Goal: Task Accomplishment & Management: Use online tool/utility

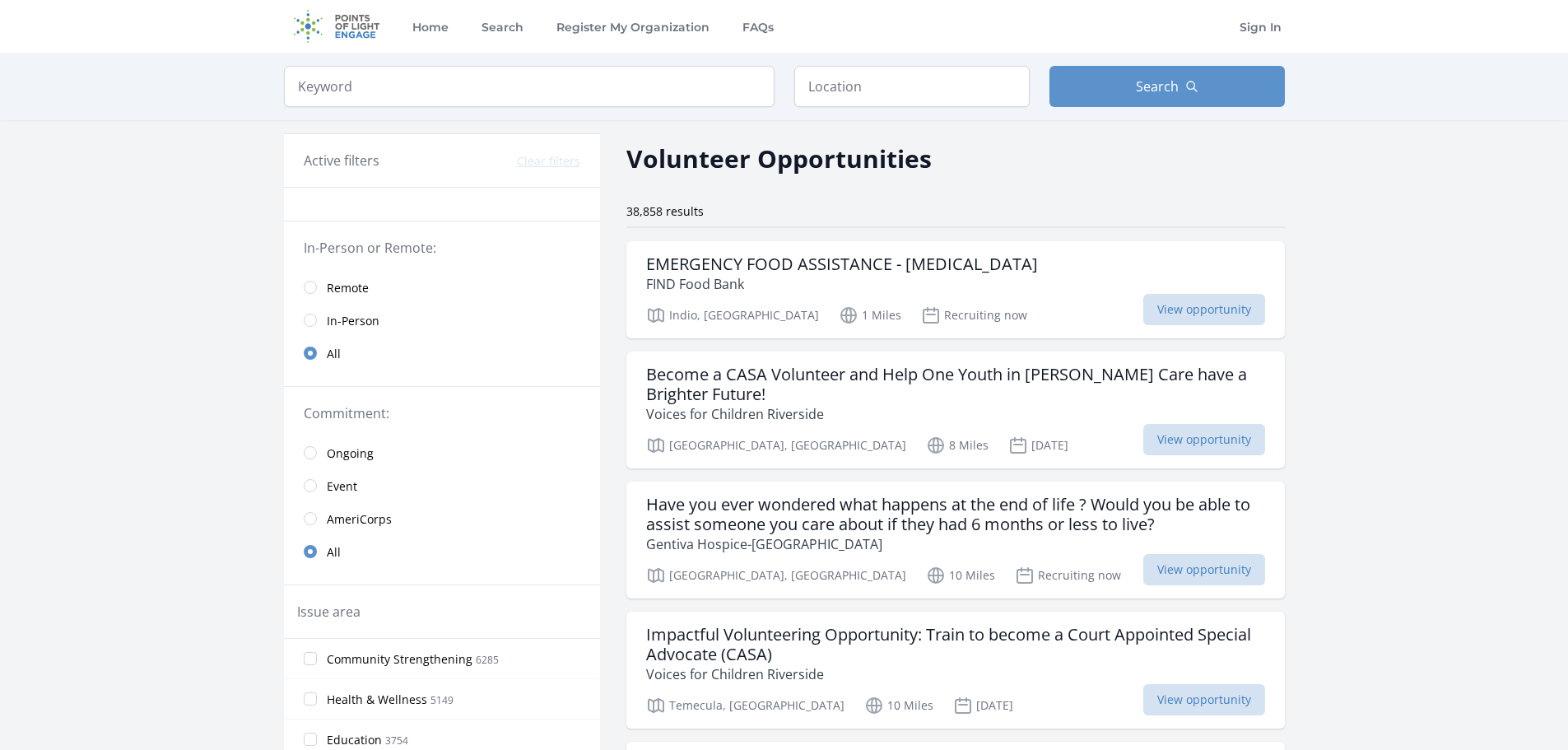
click at [324, 292] on link "Remote" at bounding box center [442, 287] width 316 height 33
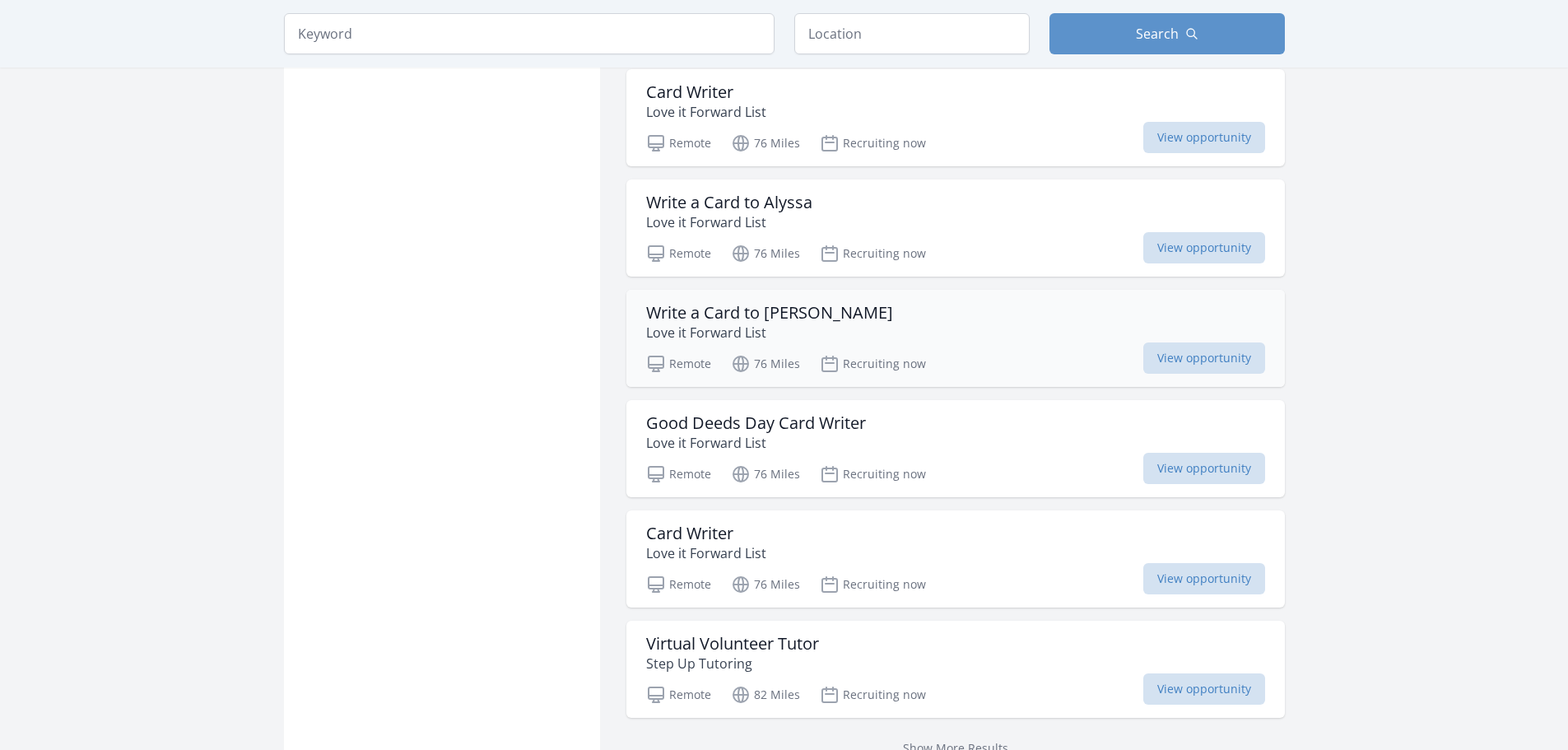
scroll to position [1798, 0]
click at [1014, 205] on div "Write a Card to Alyssa Love it Forward List" at bounding box center [955, 210] width 619 height 40
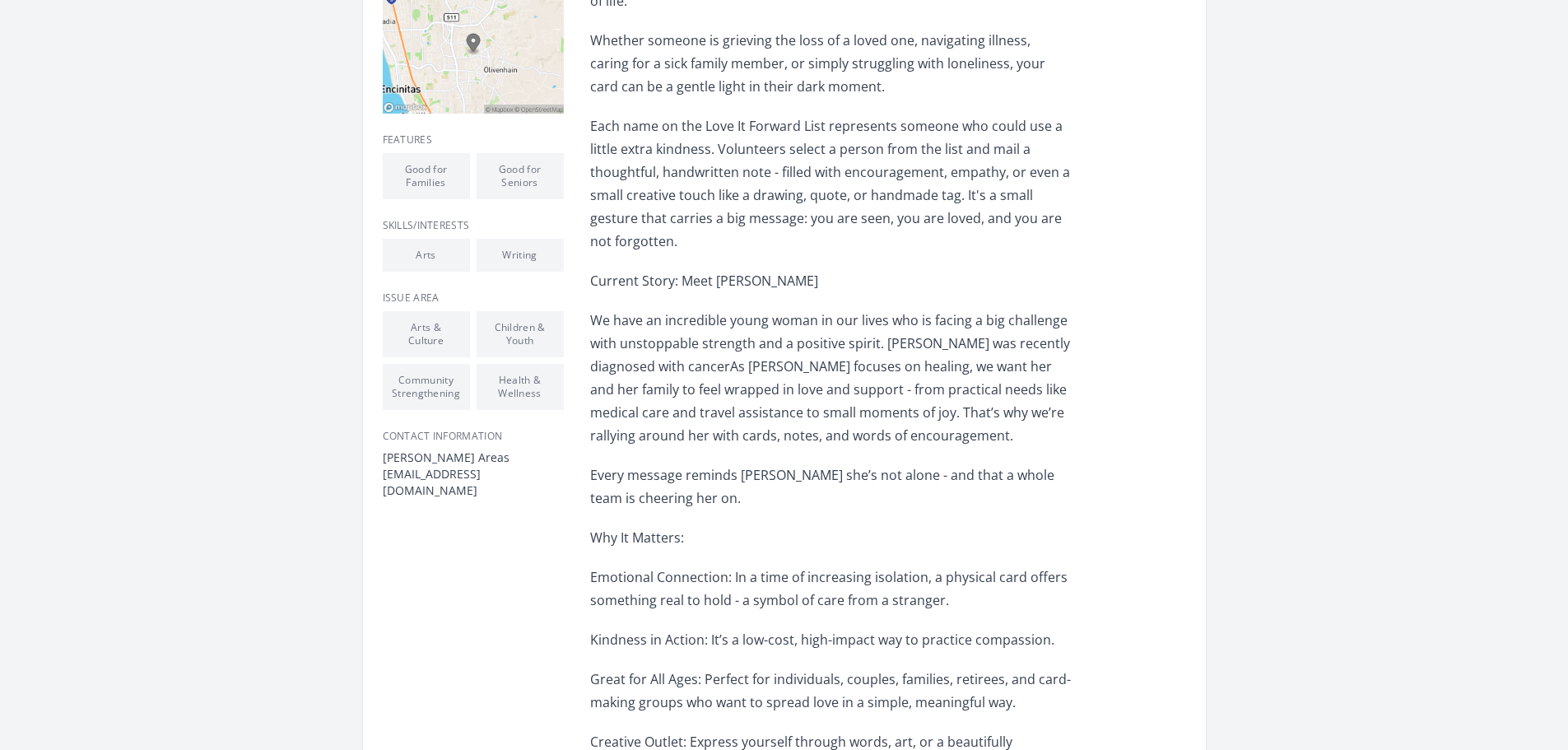
scroll to position [476, 0]
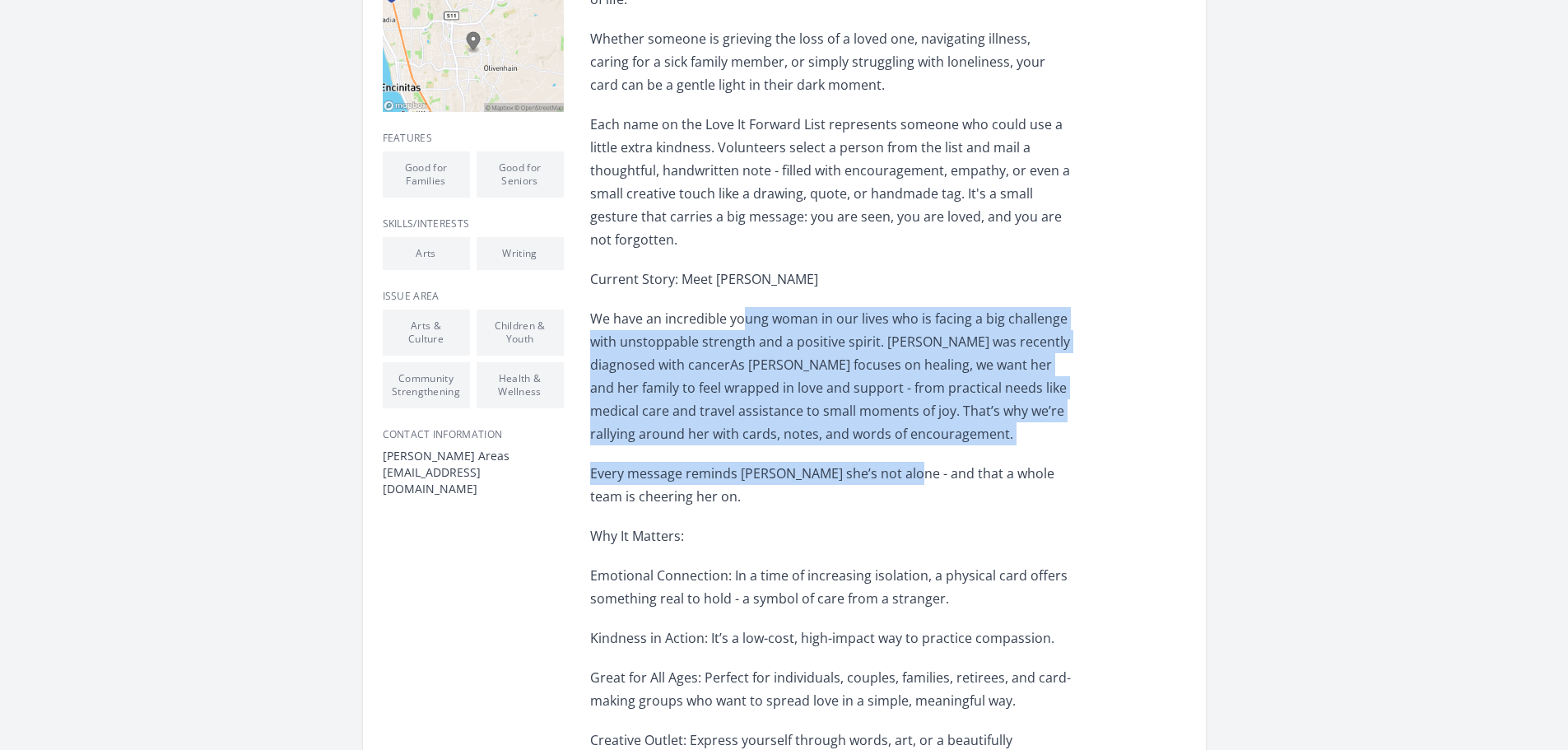
drag, startPoint x: 745, startPoint y: 300, endPoint x: 899, endPoint y: 450, distance: 215.0
click at [899, 450] on div "Love It Forward List: A Handwritten Hug When It’s Needed Most! In a world that …" at bounding box center [831, 484] width 482 height 1225
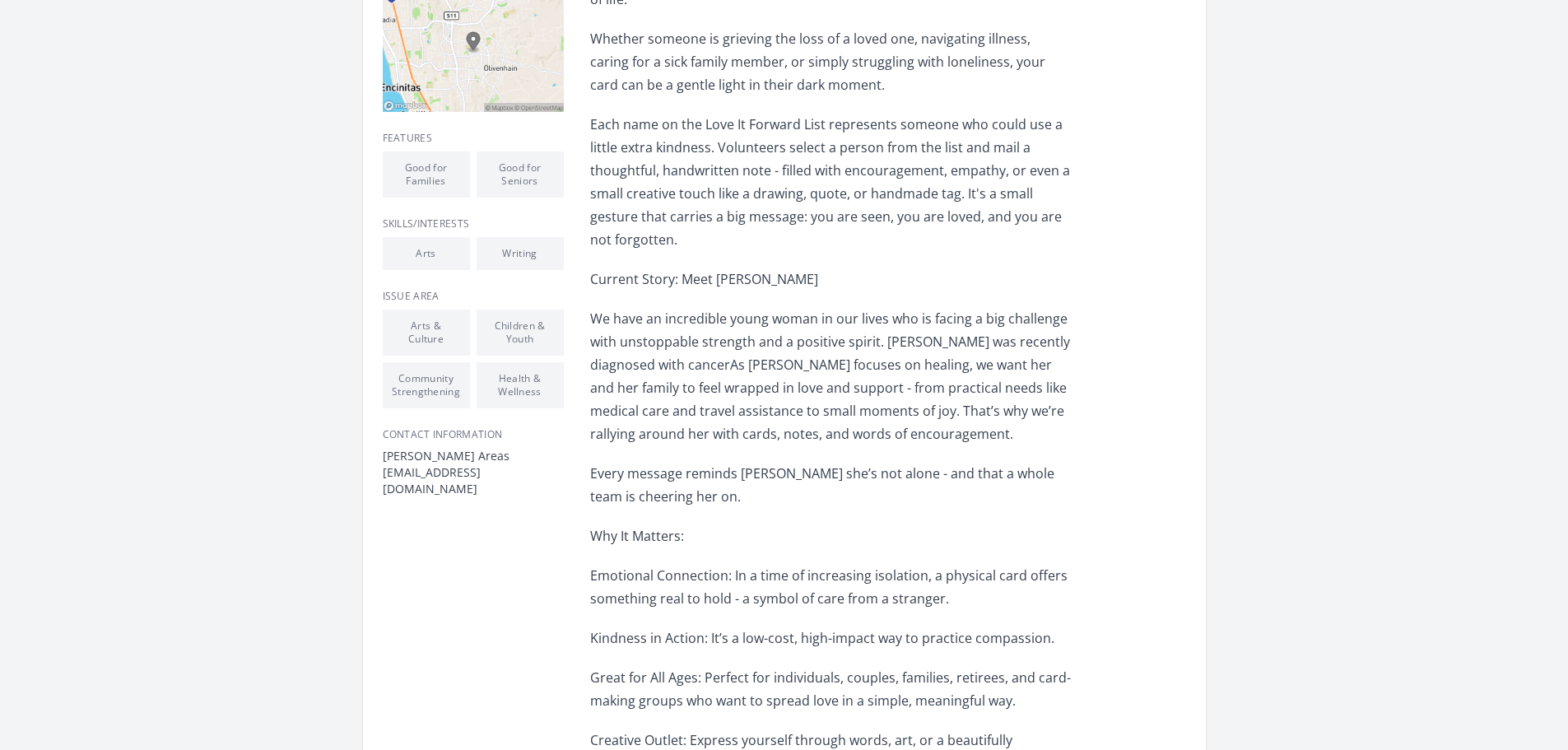
click at [971, 499] on div "Love It Forward List: A Handwritten Hug When It’s Needed Most! In a world that …" at bounding box center [831, 484] width 482 height 1225
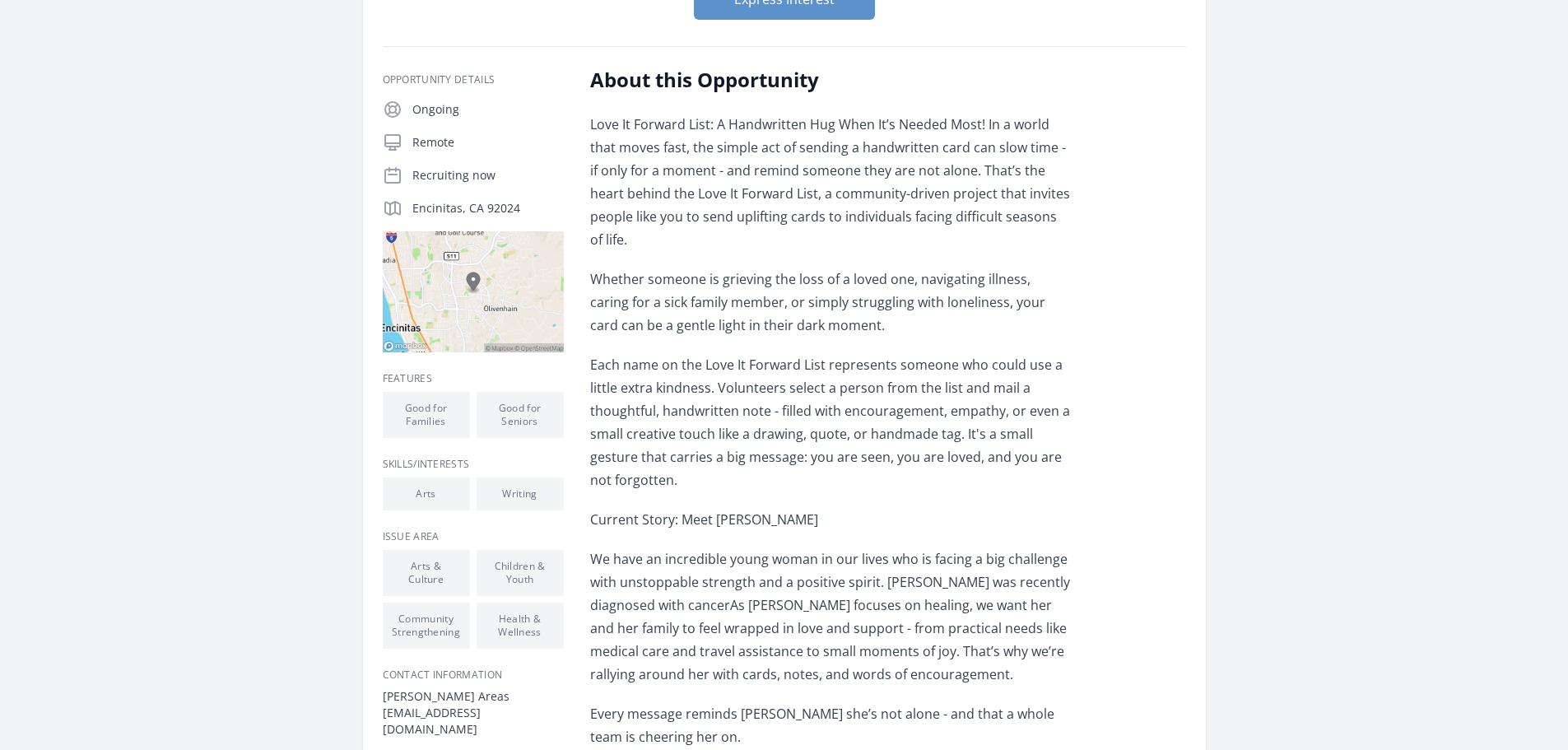
scroll to position [235, 0]
